Goal: Navigation & Orientation: Understand site structure

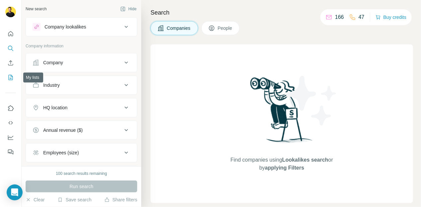
click at [12, 76] on icon "My lists" at bounding box center [10, 77] width 7 height 7
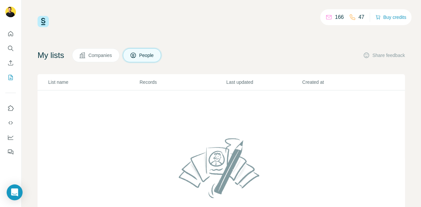
click at [40, 21] on img at bounding box center [43, 21] width 11 height 11
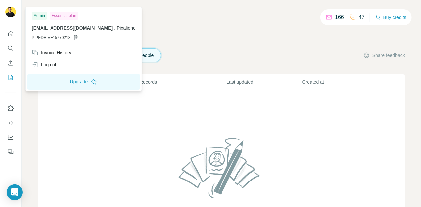
click at [13, 13] on img at bounding box center [10, 12] width 11 height 11
click at [9, 34] on icon "Quick start" at bounding box center [10, 34] width 7 height 7
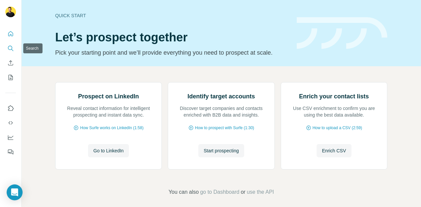
click at [13, 48] on icon "Search" at bounding box center [10, 48] width 7 height 7
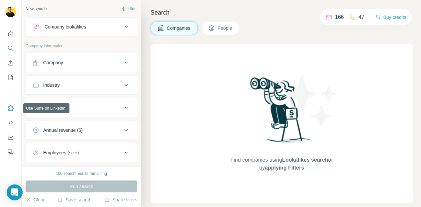
click at [12, 113] on button "Use Surfe on LinkedIn" at bounding box center [10, 109] width 11 height 12
click at [11, 139] on icon "Dashboard" at bounding box center [10, 137] width 7 height 7
